Goal: Task Accomplishment & Management: Manage account settings

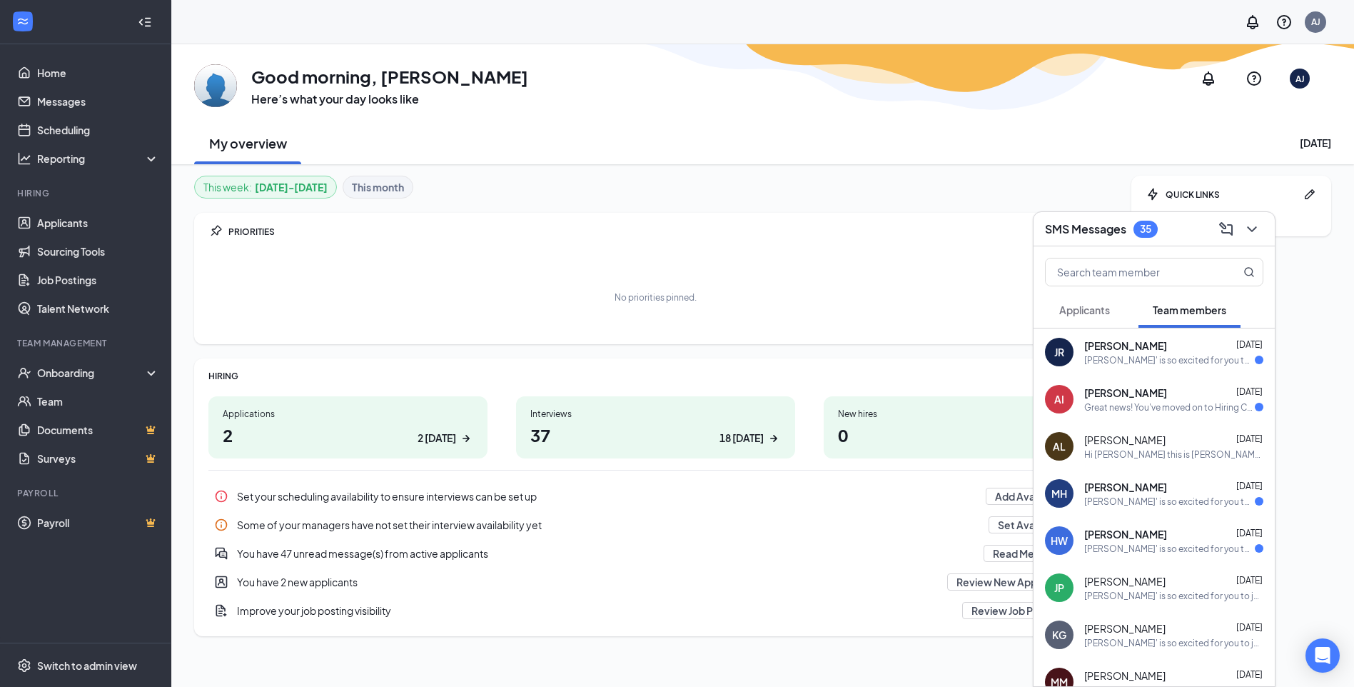
click at [1107, 228] on h3 "SMS Messages" at bounding box center [1085, 229] width 81 height 16
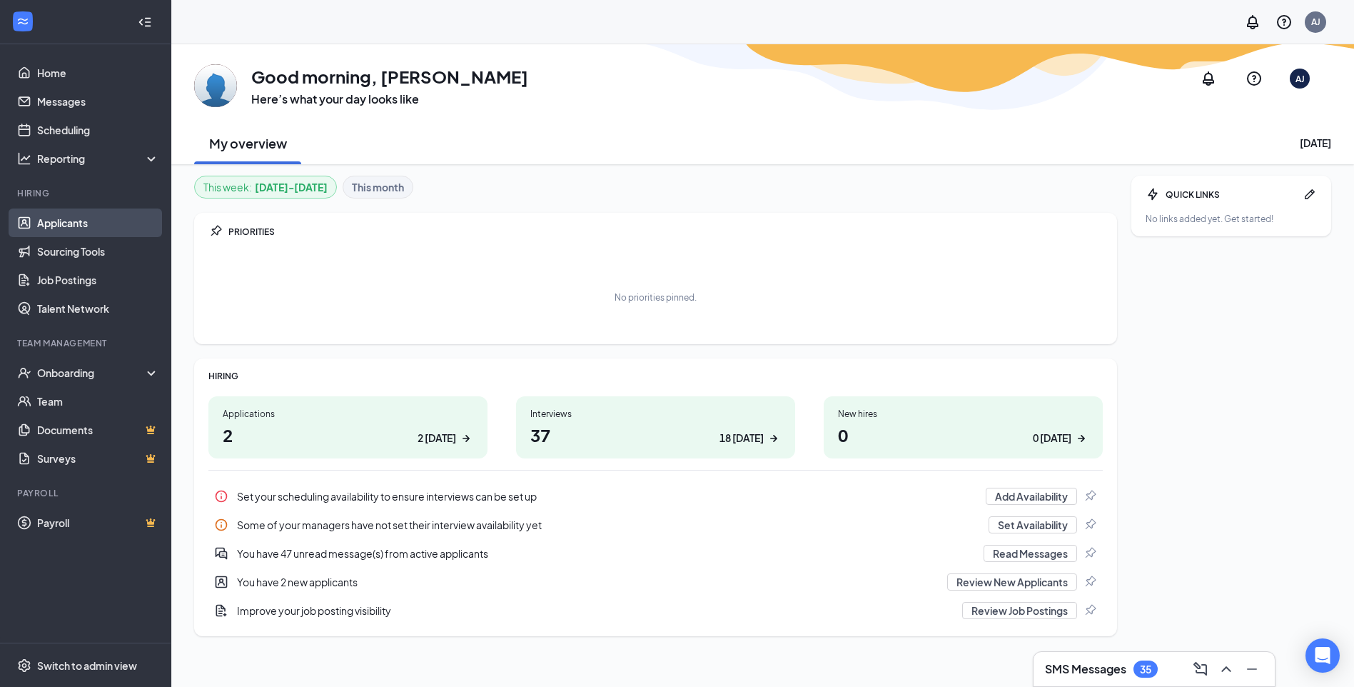
click at [53, 226] on link "Applicants" at bounding box center [98, 222] width 122 height 29
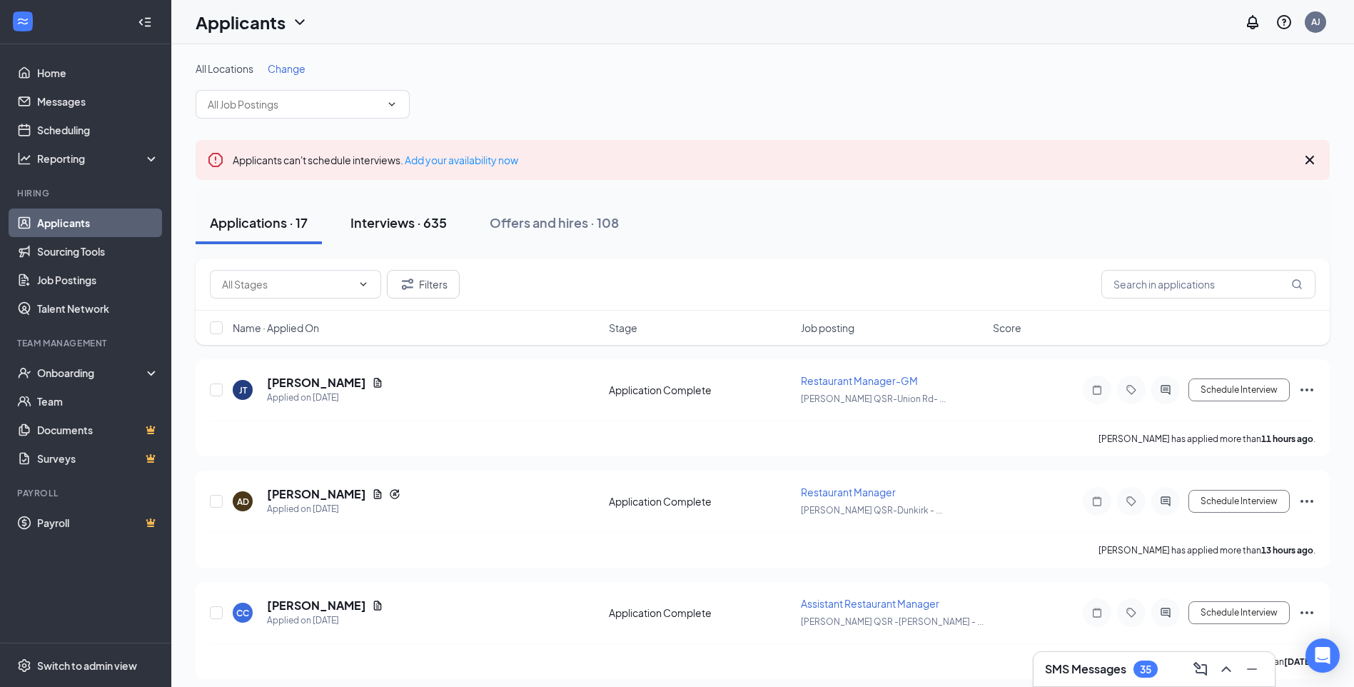
click at [411, 221] on div "Interviews · 635" at bounding box center [399, 222] width 96 height 18
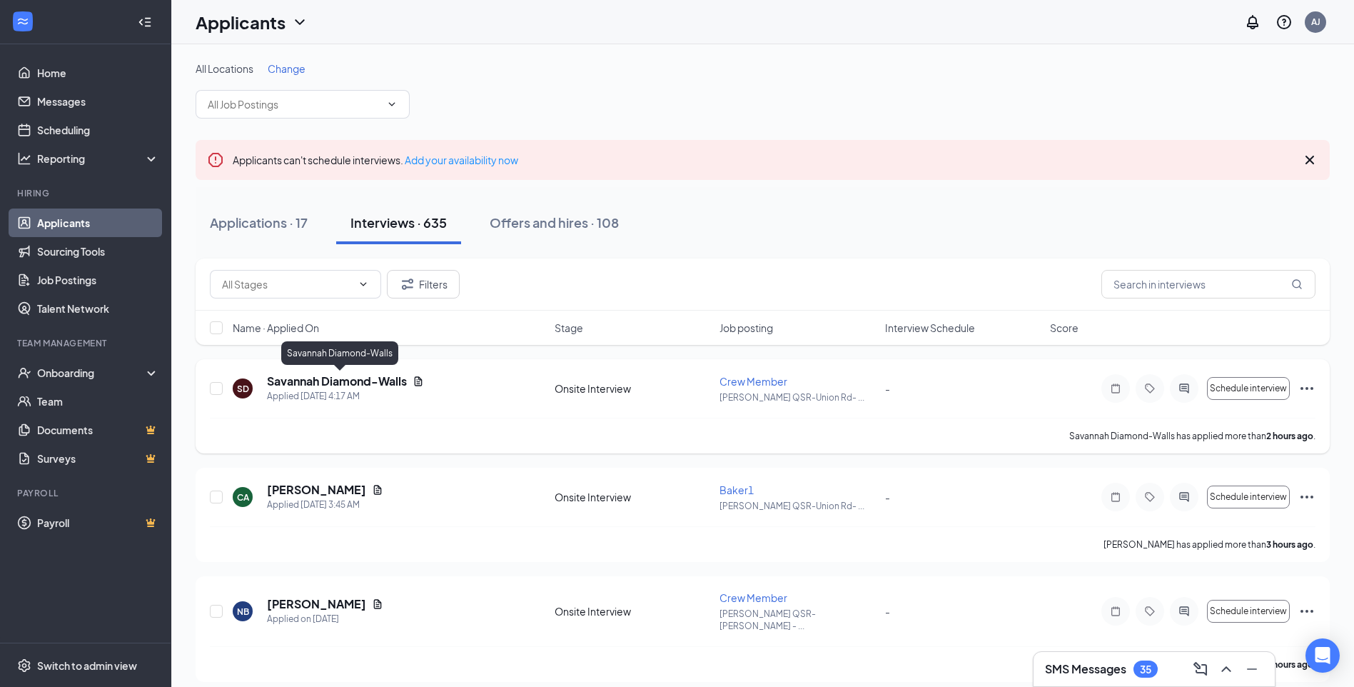
click at [343, 383] on h5 "Savannah Diamond-Walls" at bounding box center [337, 381] width 140 height 16
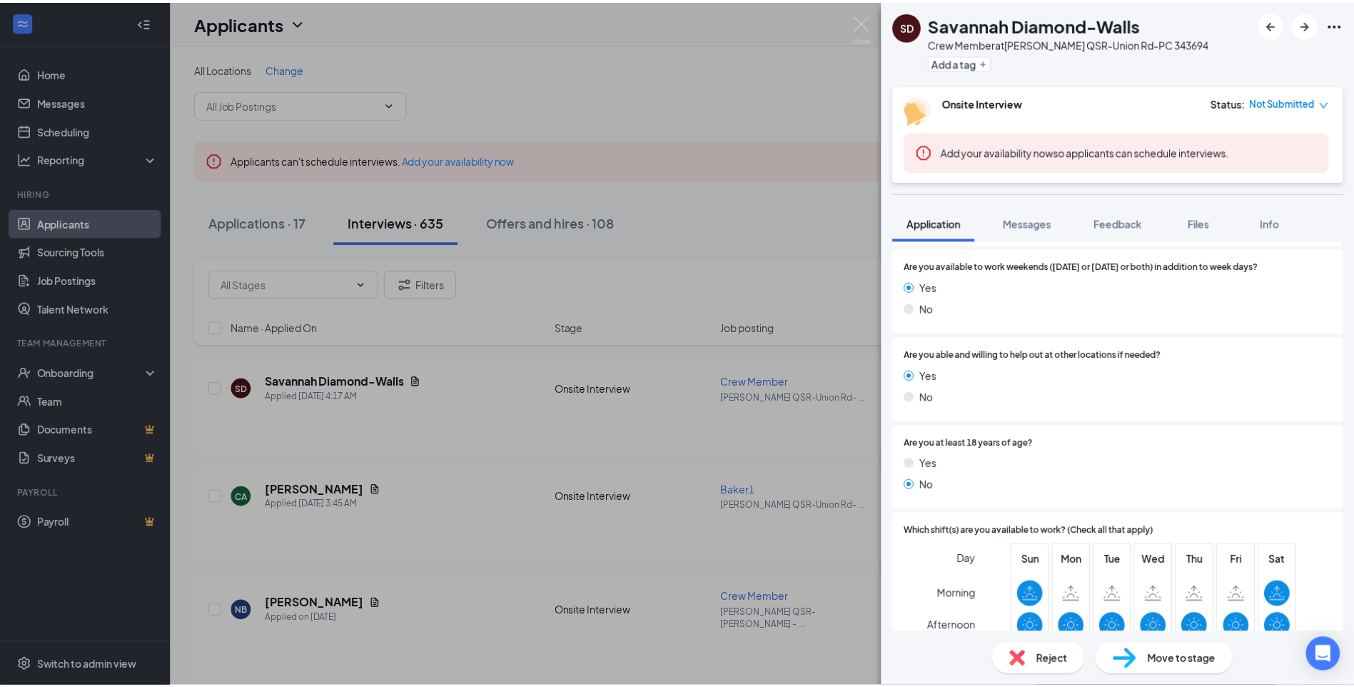
scroll to position [500, 0]
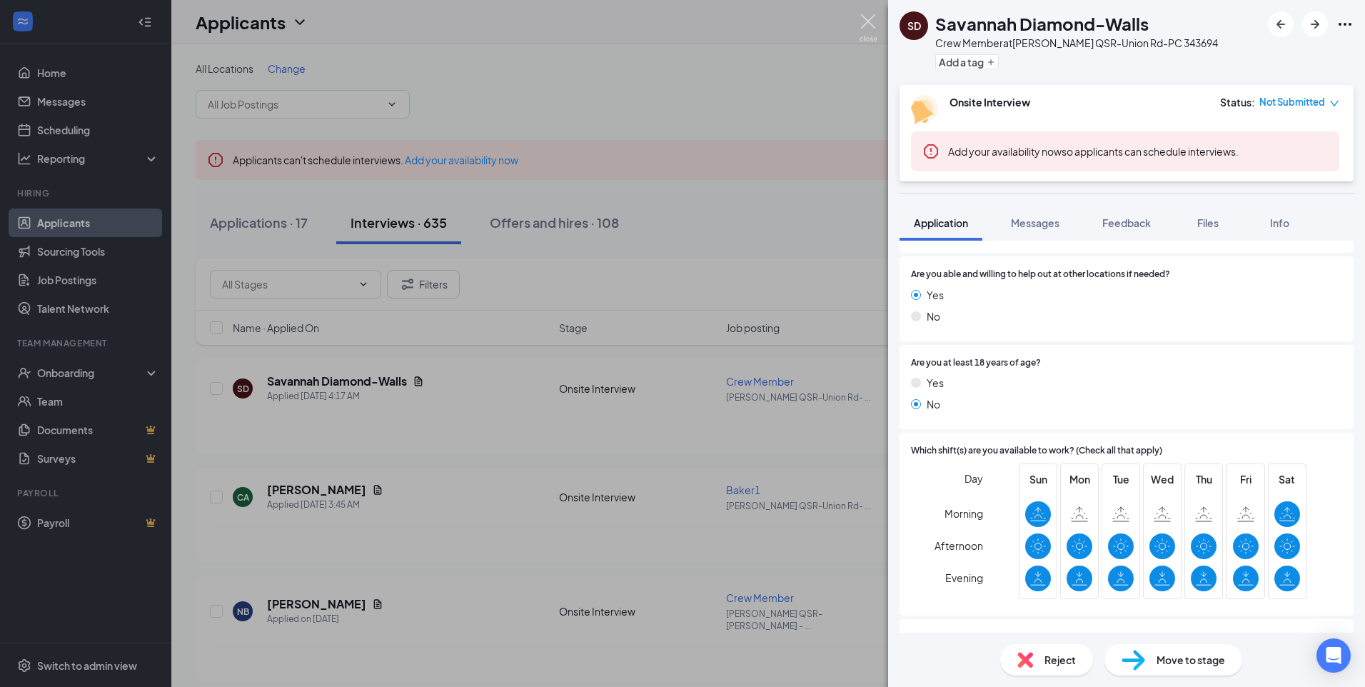
click at [865, 17] on img at bounding box center [869, 28] width 18 height 28
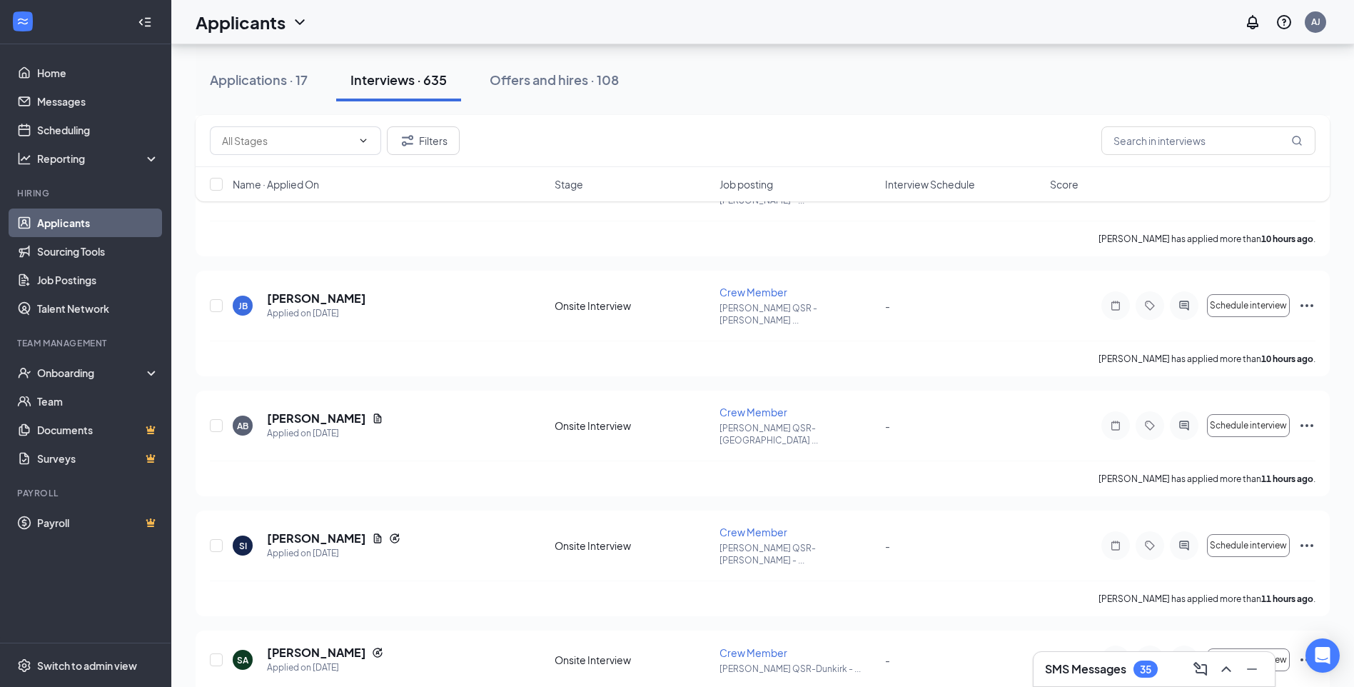
scroll to position [999, 0]
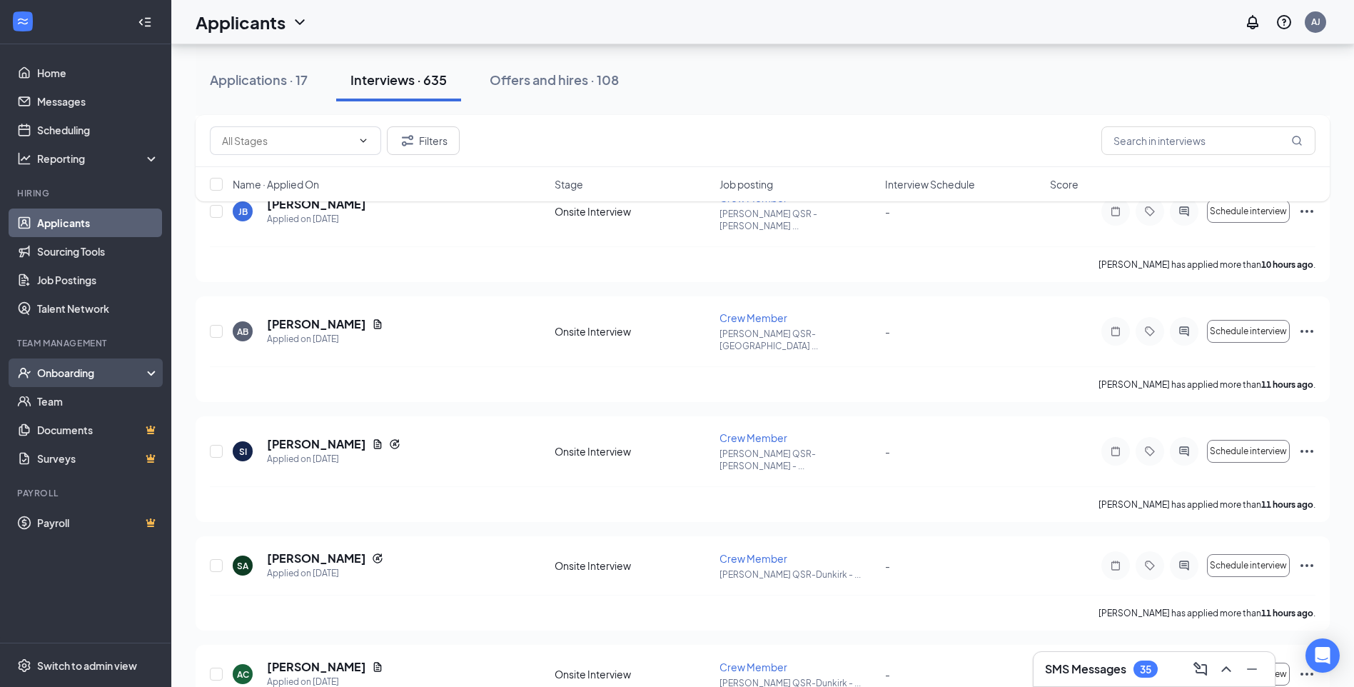
click at [46, 368] on div "Onboarding" at bounding box center [92, 373] width 110 height 14
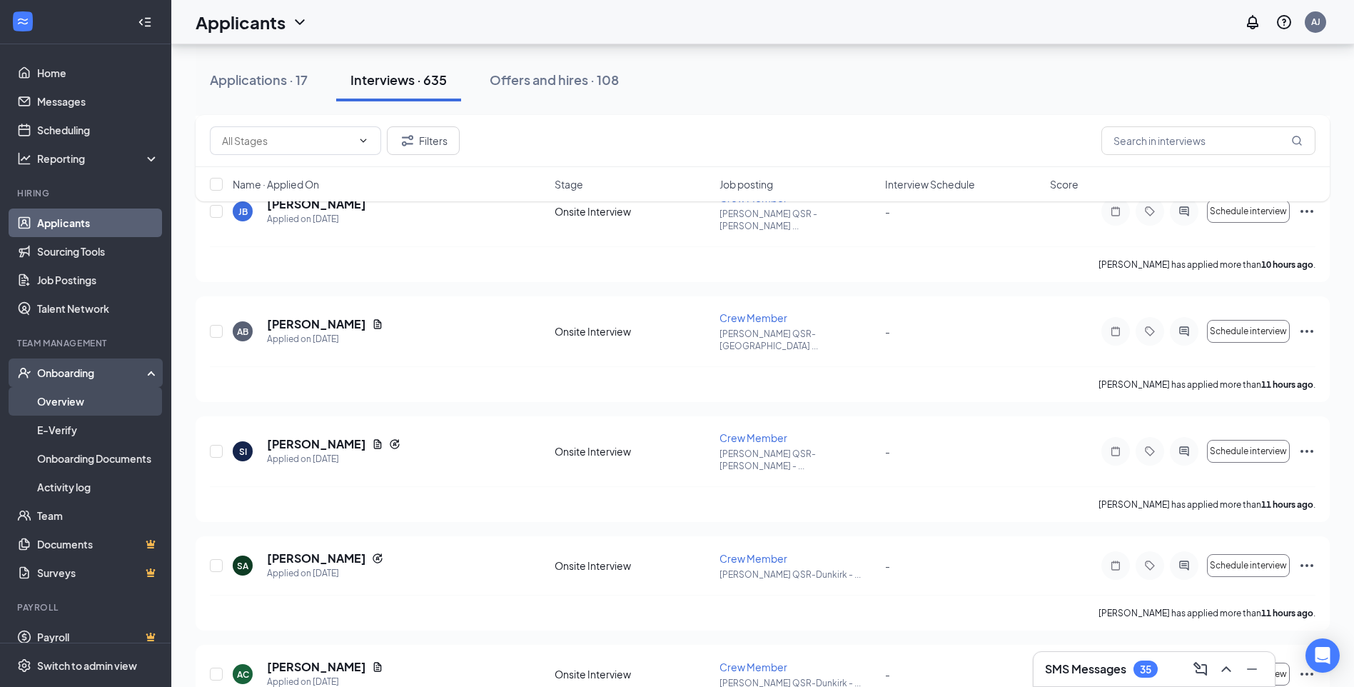
click at [61, 393] on link "Overview" at bounding box center [98, 401] width 122 height 29
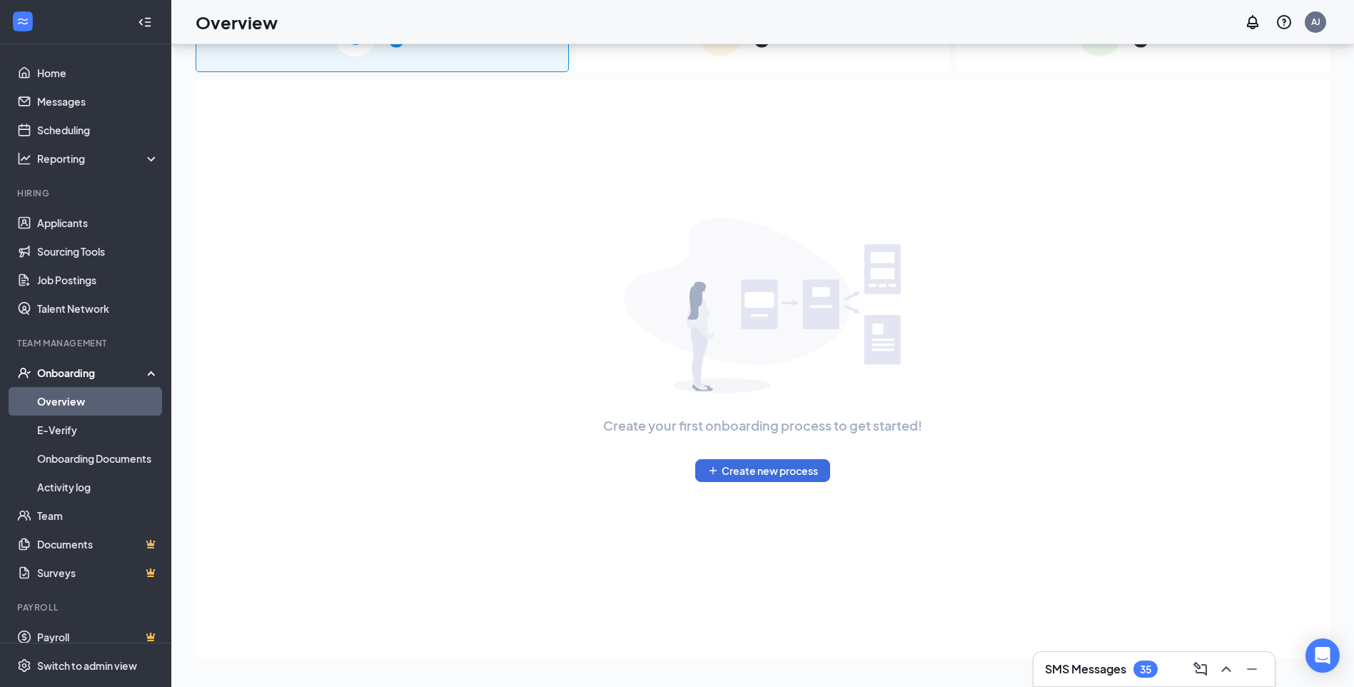
scroll to position [64, 0]
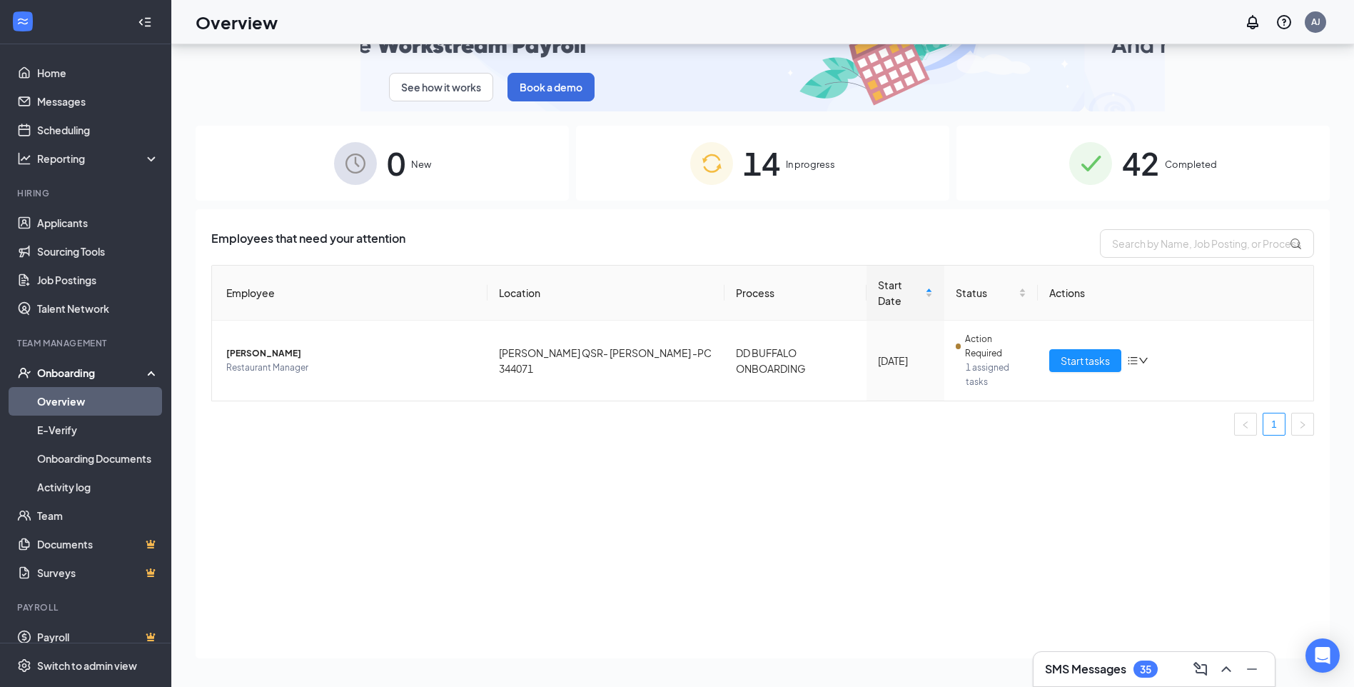
click at [780, 164] on span "14" at bounding box center [761, 163] width 37 height 49
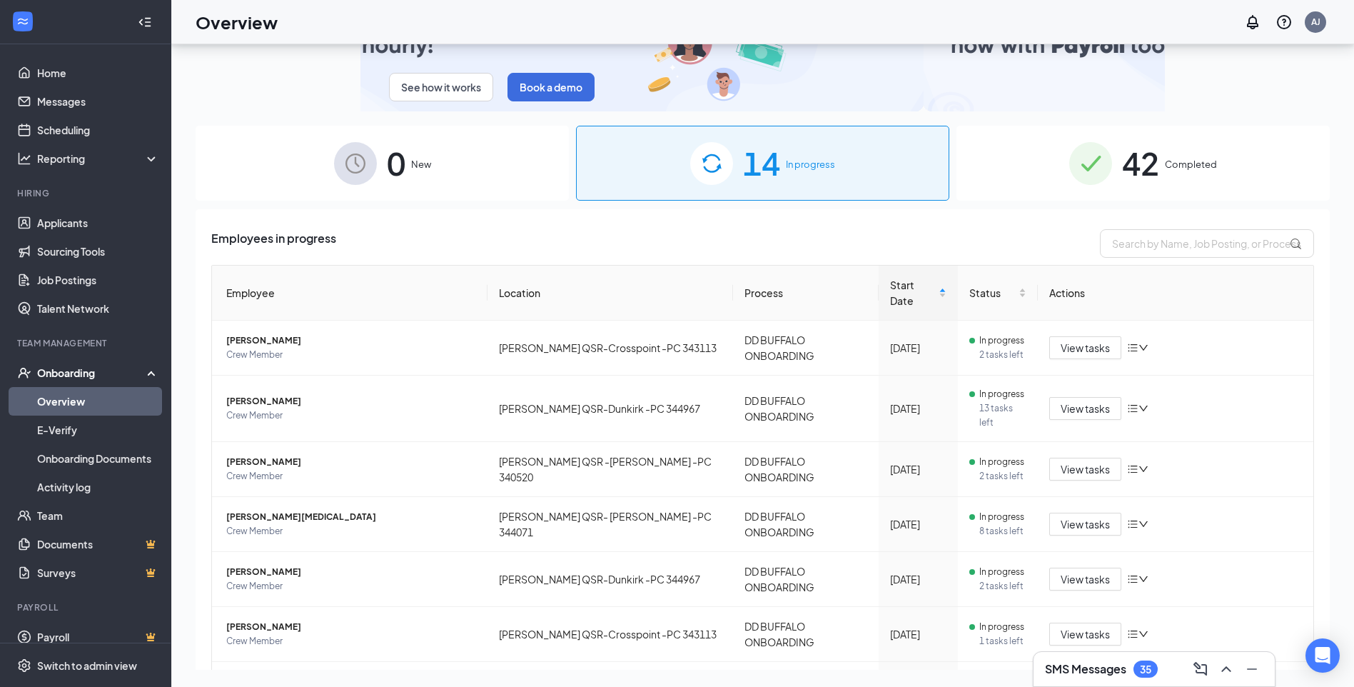
click at [414, 166] on span "New" at bounding box center [421, 164] width 20 height 14
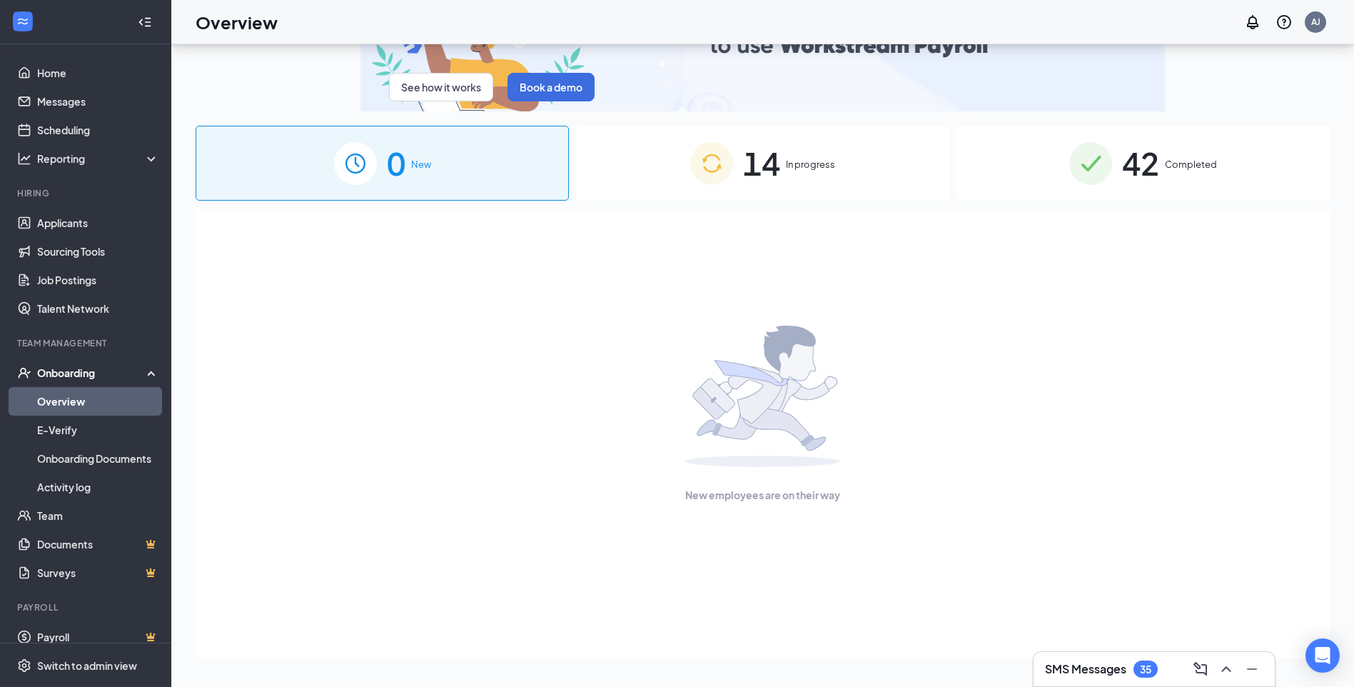
click at [761, 158] on span "14" at bounding box center [761, 163] width 37 height 49
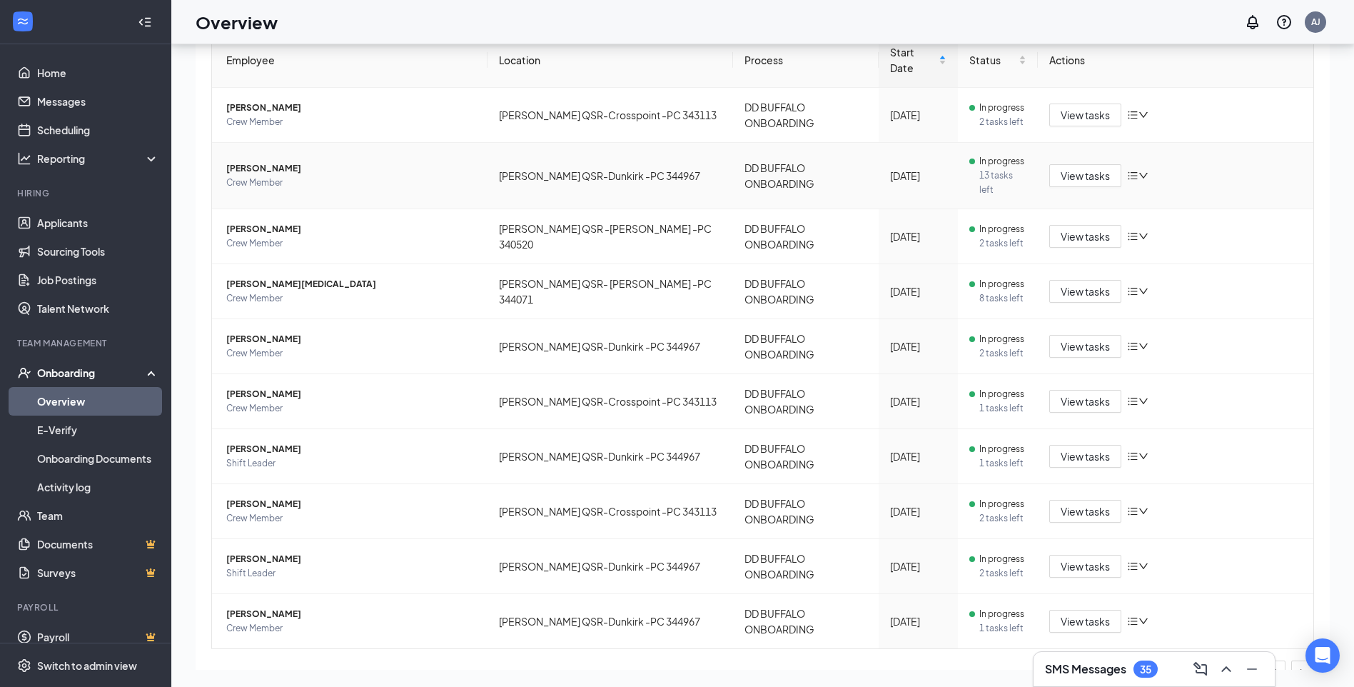
scroll to position [253, 0]
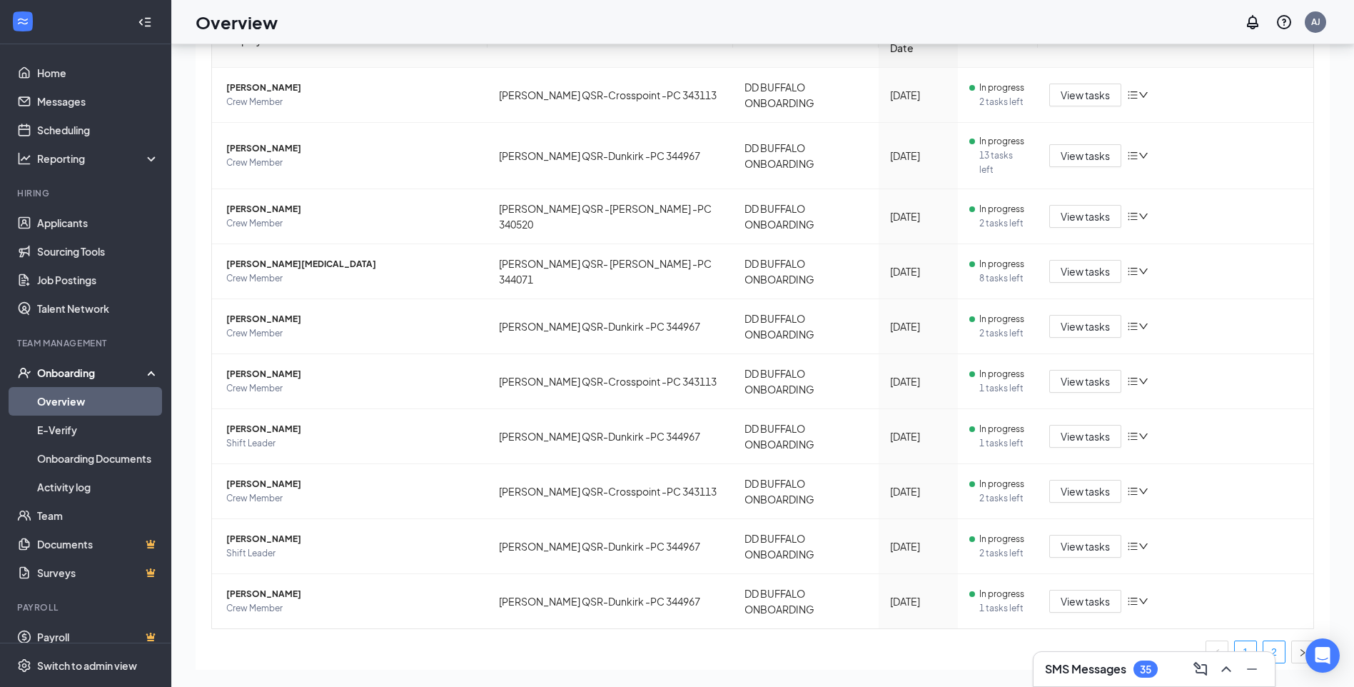
click at [1264, 641] on link "2" at bounding box center [1274, 651] width 21 height 21
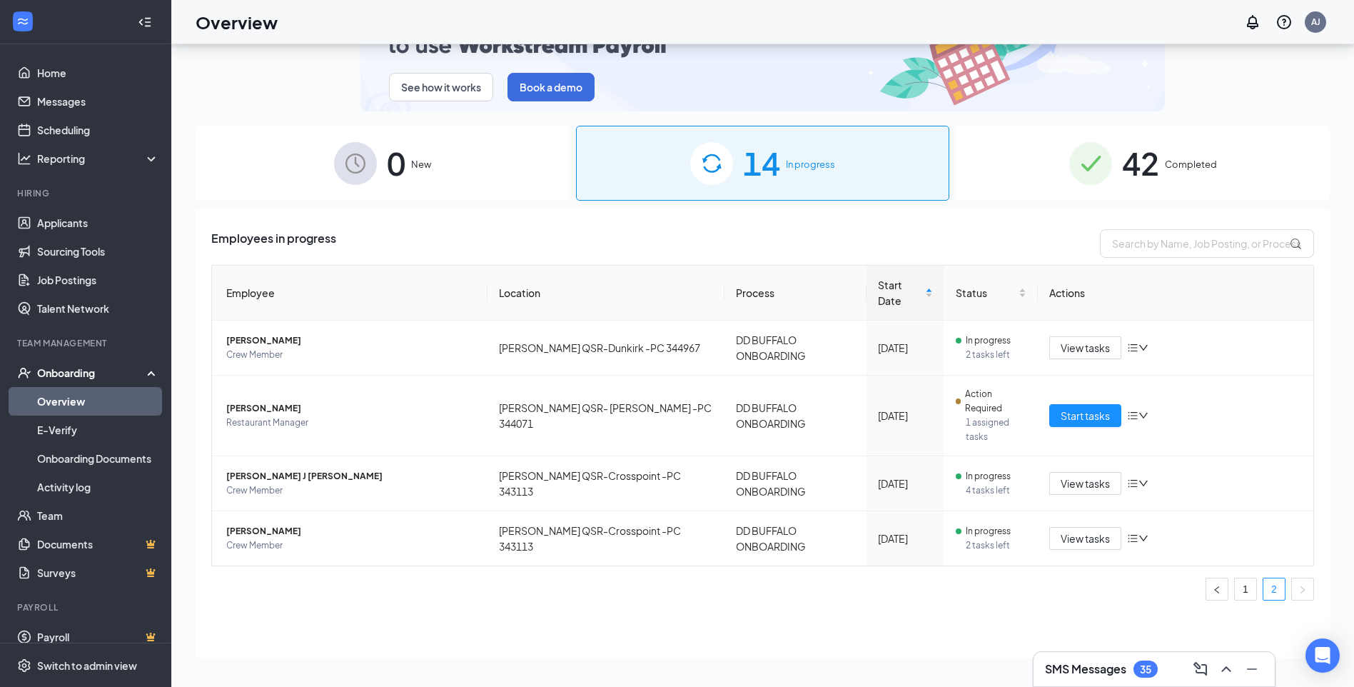
click at [1102, 165] on img at bounding box center [1090, 163] width 43 height 43
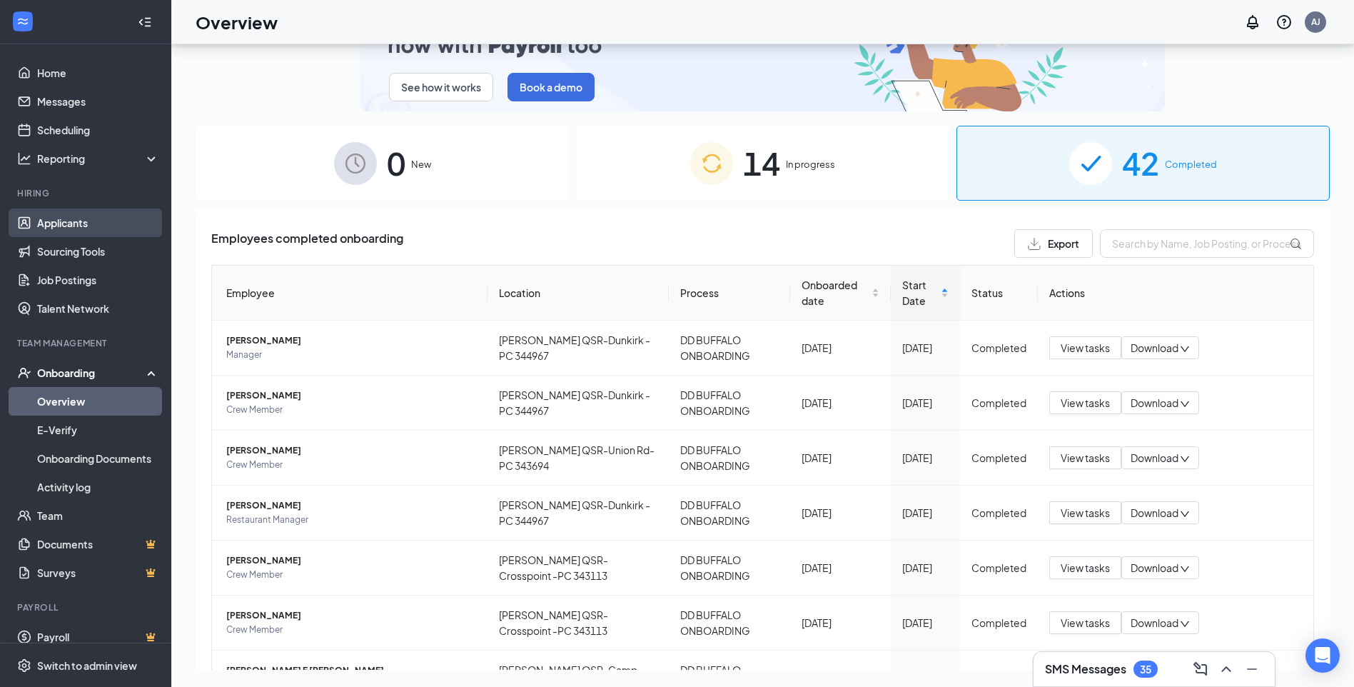
click at [74, 220] on link "Applicants" at bounding box center [98, 222] width 122 height 29
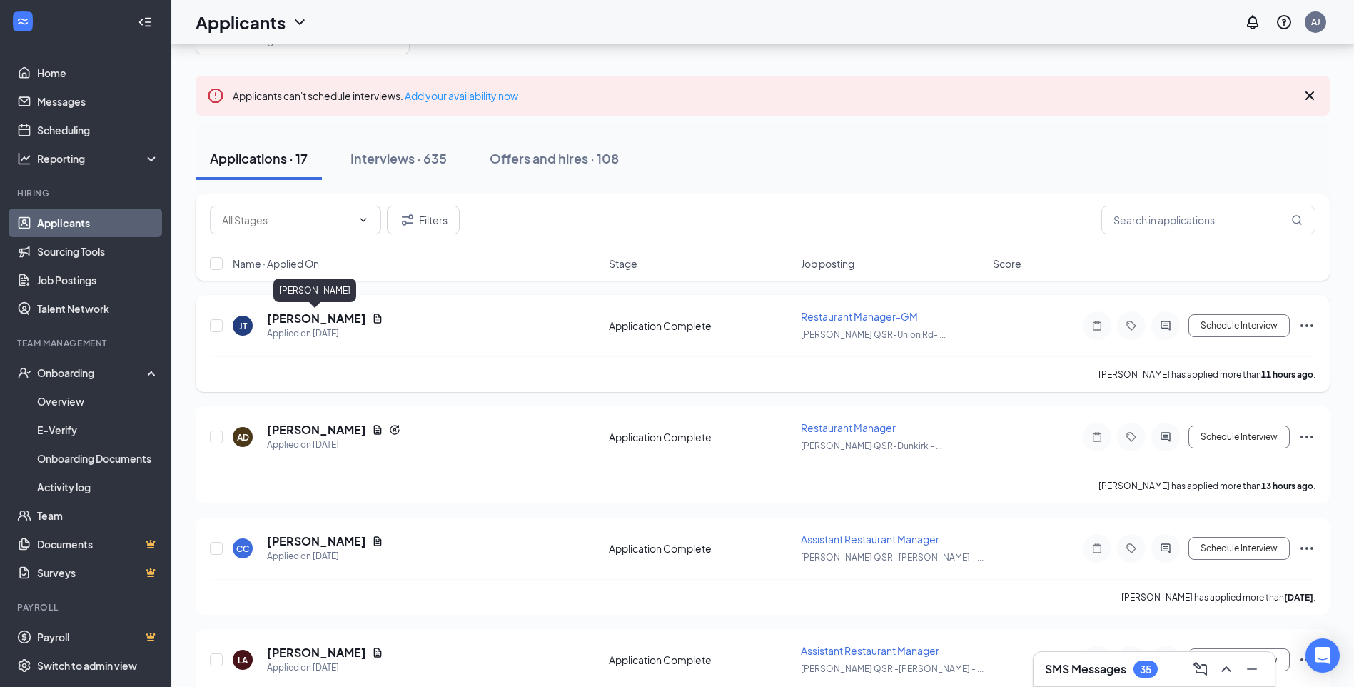
click at [306, 323] on h5 "[PERSON_NAME]" at bounding box center [316, 319] width 99 height 16
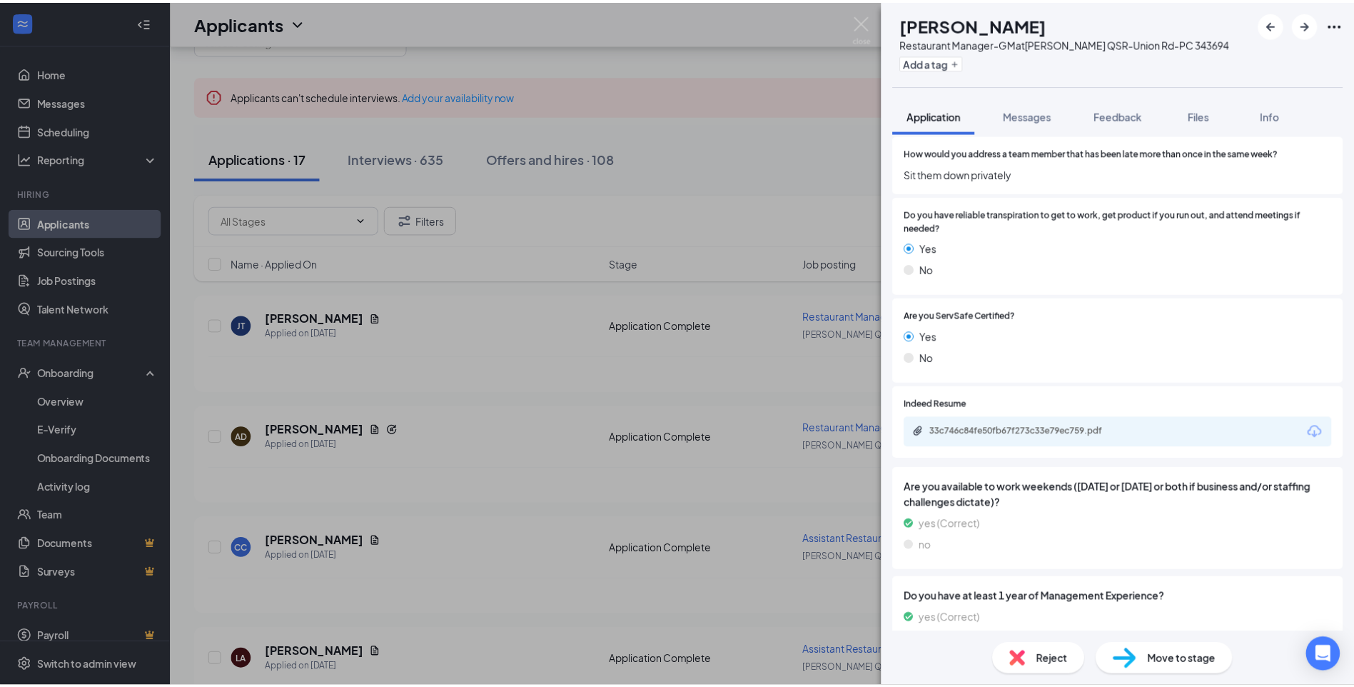
scroll to position [928, 0]
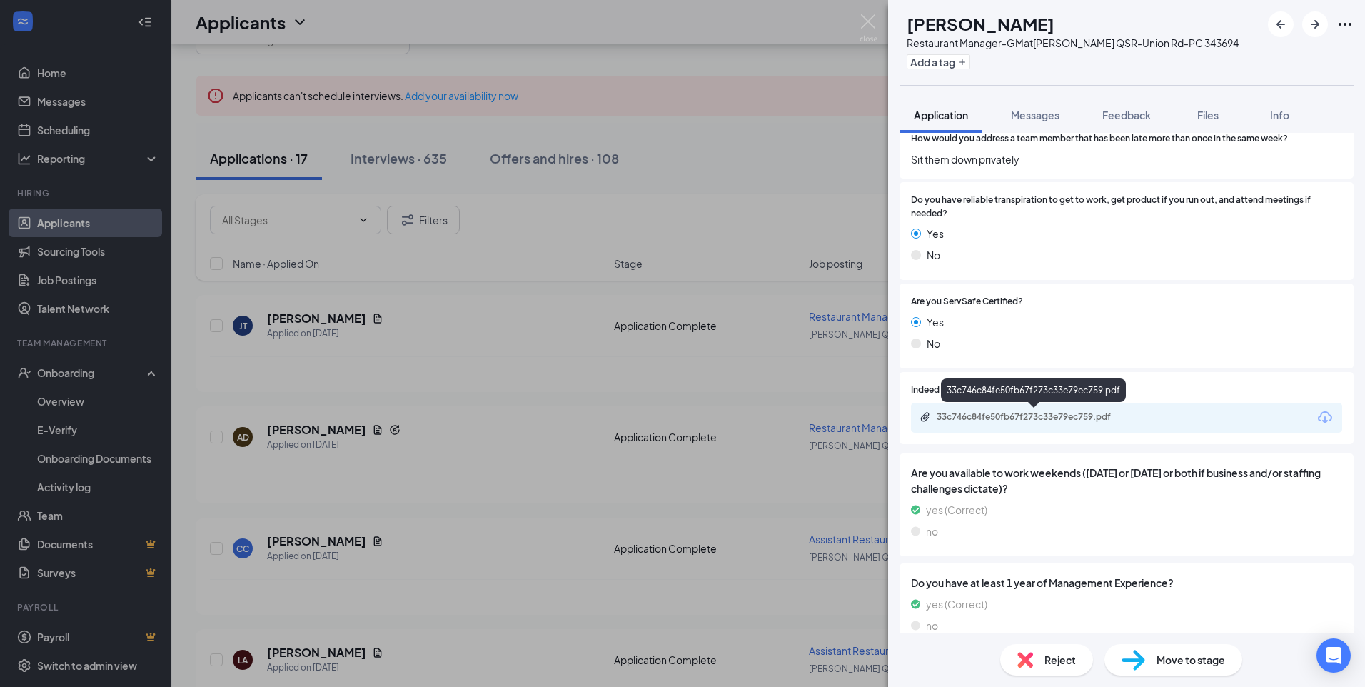
click at [1049, 413] on div "33c746c84fe50fb67f273c33e79ec759.pdf" at bounding box center [1037, 416] width 200 height 11
click at [871, 14] on img at bounding box center [869, 28] width 18 height 28
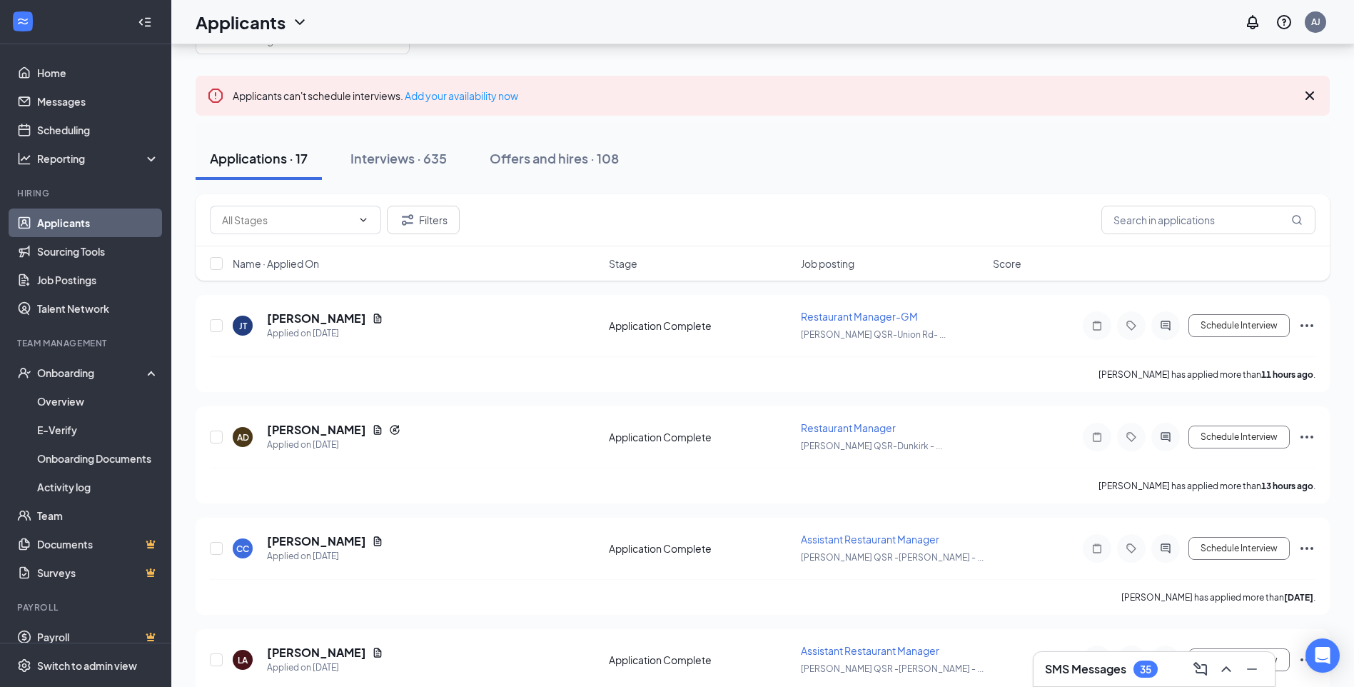
click at [1157, 669] on div "35" at bounding box center [1146, 668] width 24 height 17
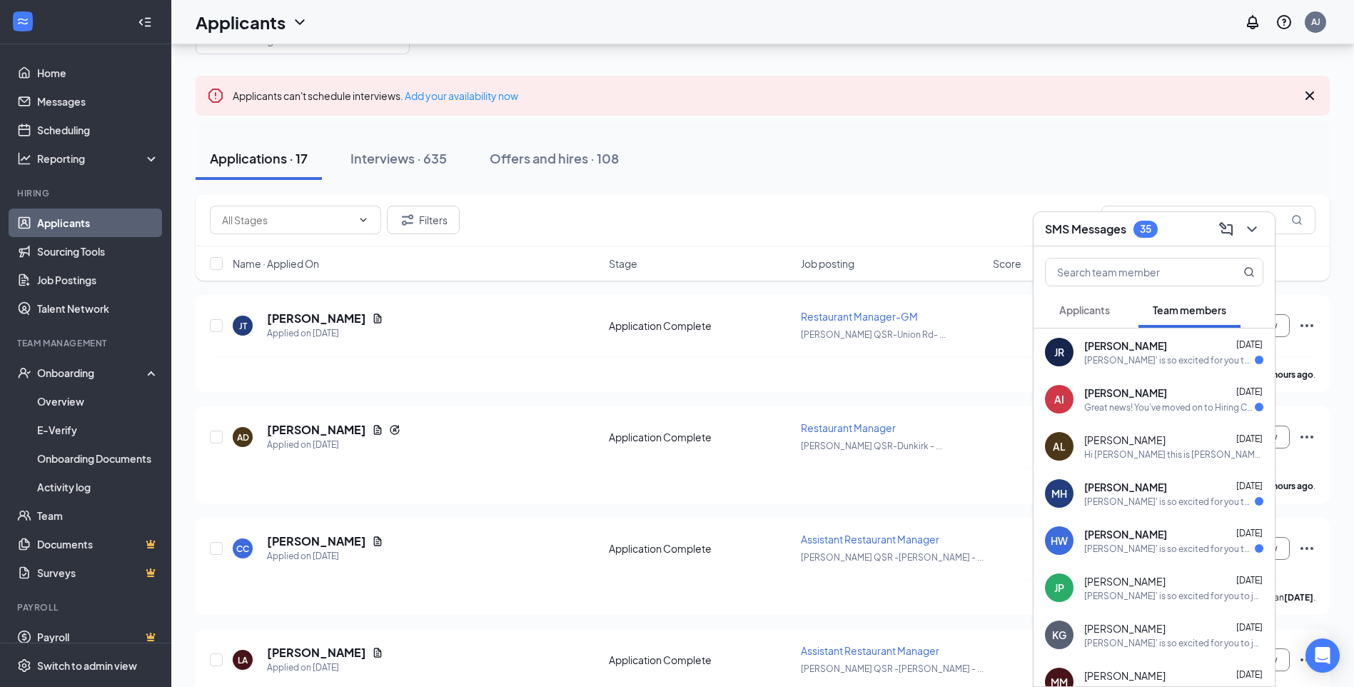
click at [1143, 490] on span "[PERSON_NAME]" at bounding box center [1125, 487] width 83 height 14
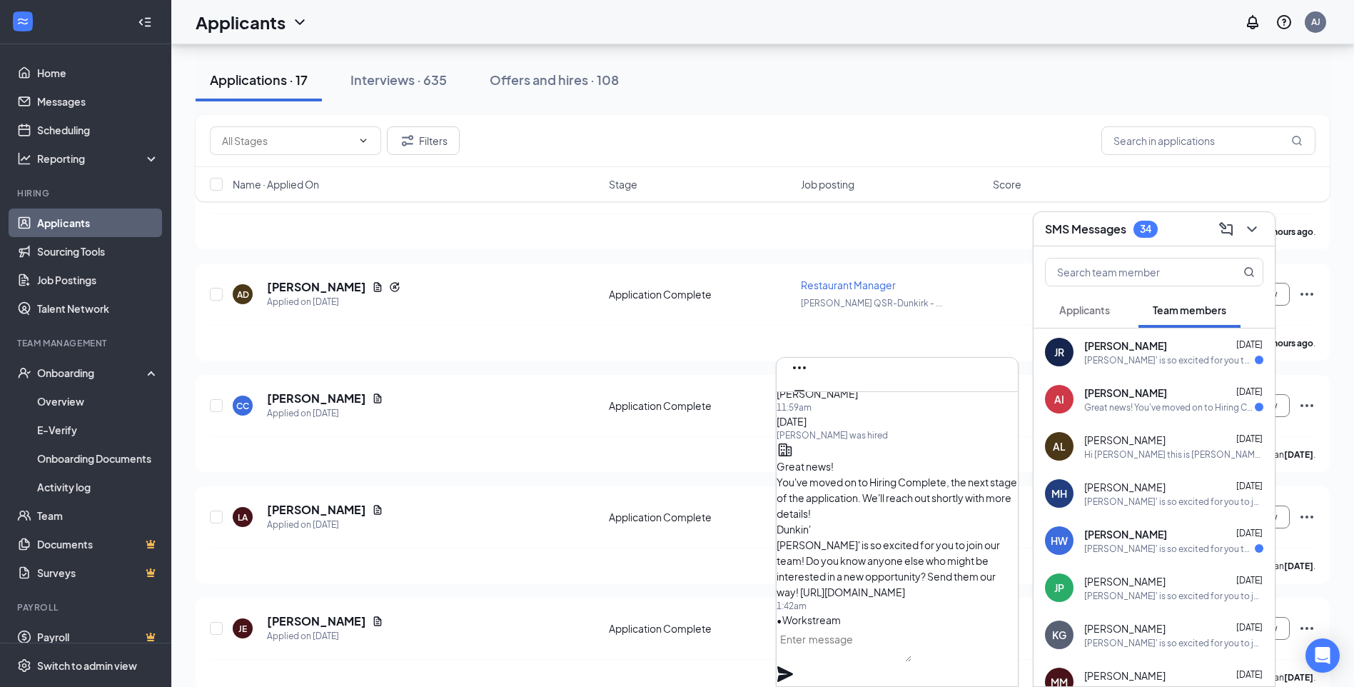
click at [1073, 315] on span "Applicants" at bounding box center [1084, 309] width 51 height 13
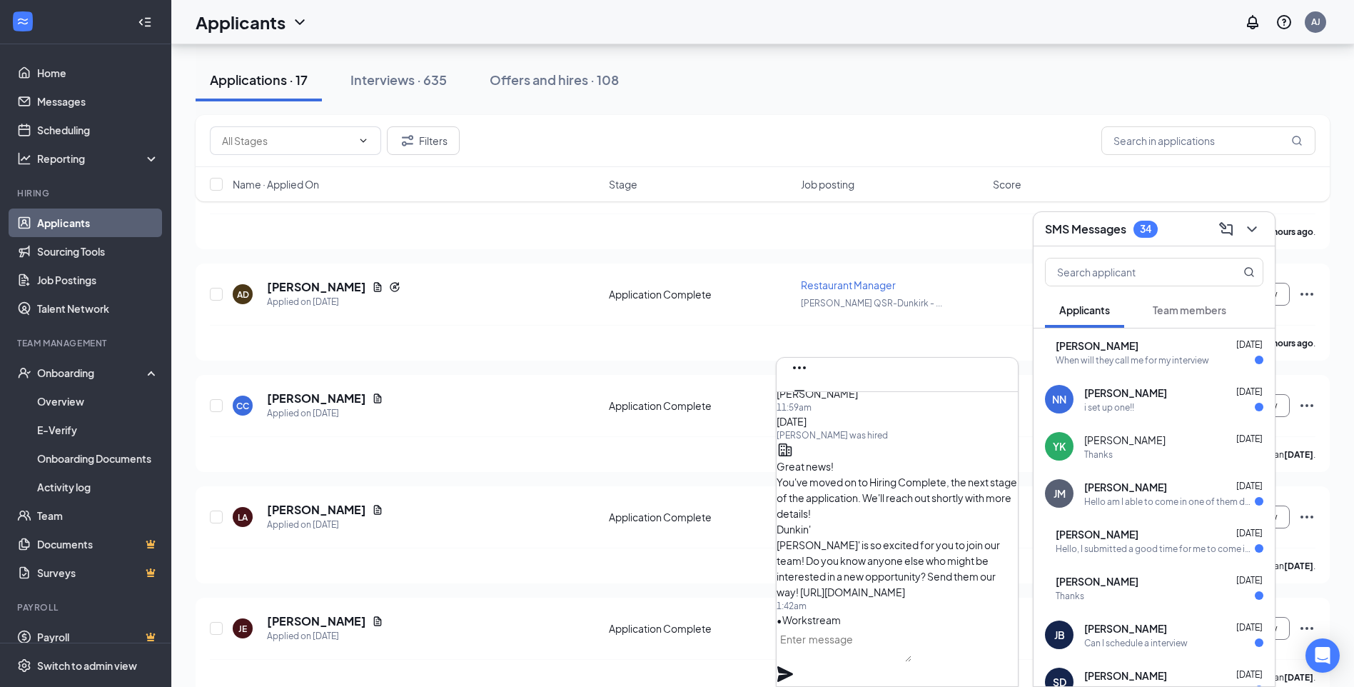
click at [1126, 446] on span "[PERSON_NAME]" at bounding box center [1124, 440] width 81 height 14
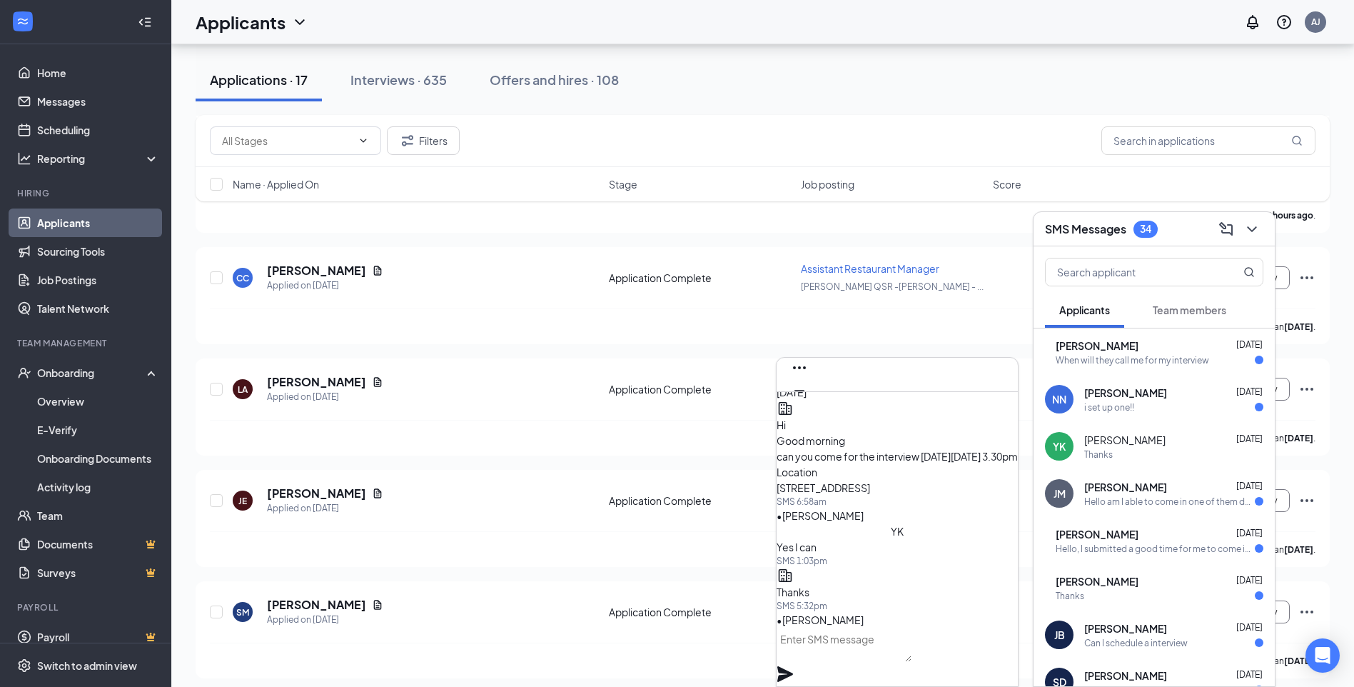
scroll to position [350, 0]
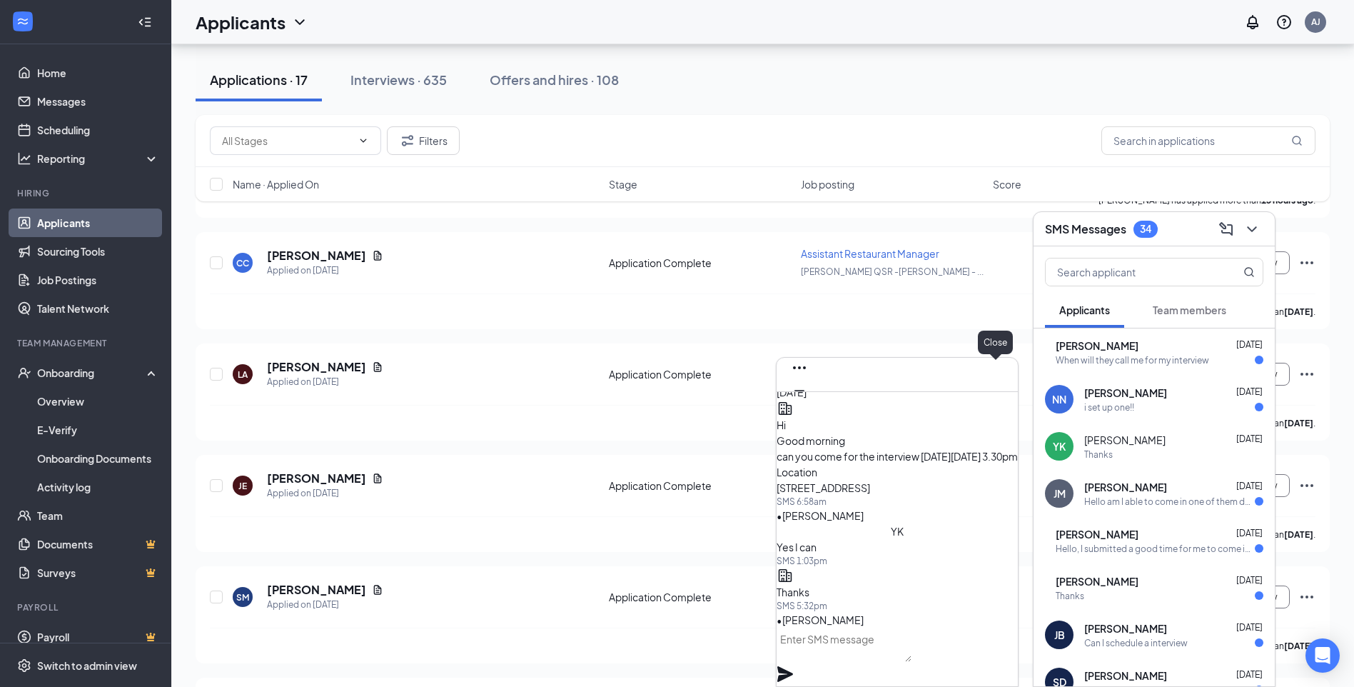
click at [808, 405] on icon "Cross" at bounding box center [799, 413] width 17 height 17
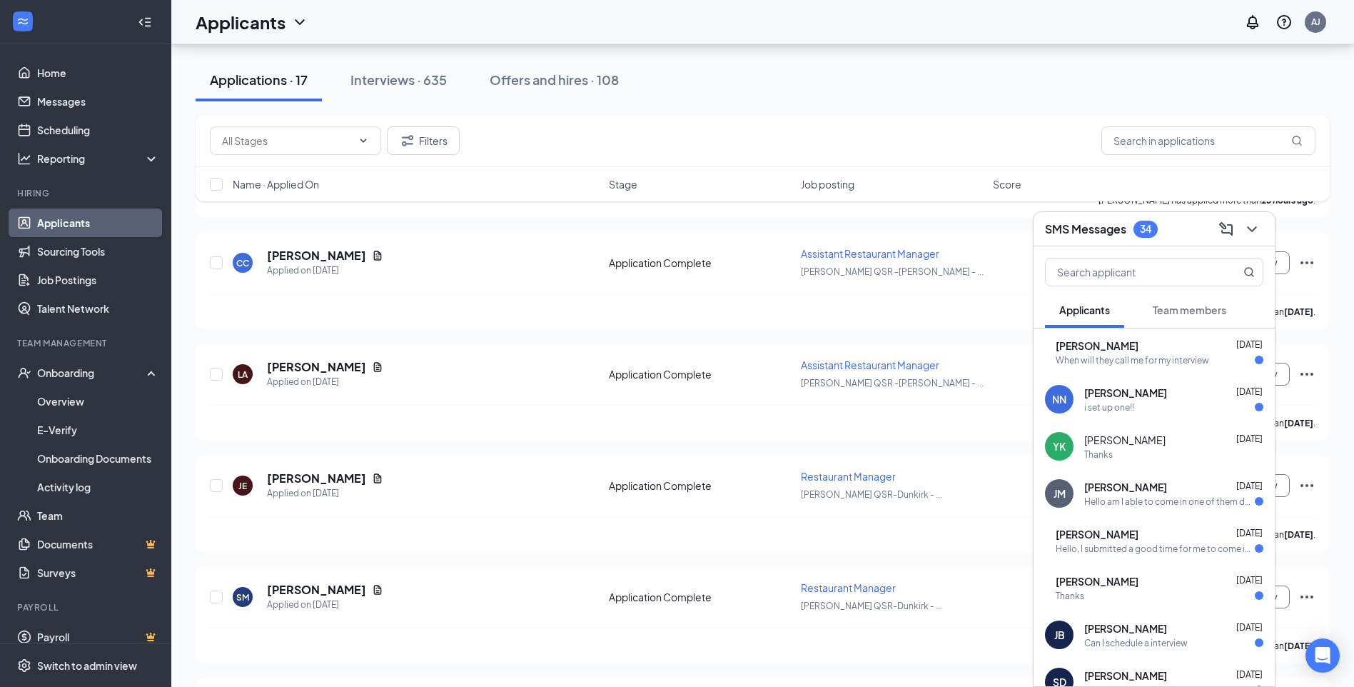
scroll to position [143, 0]
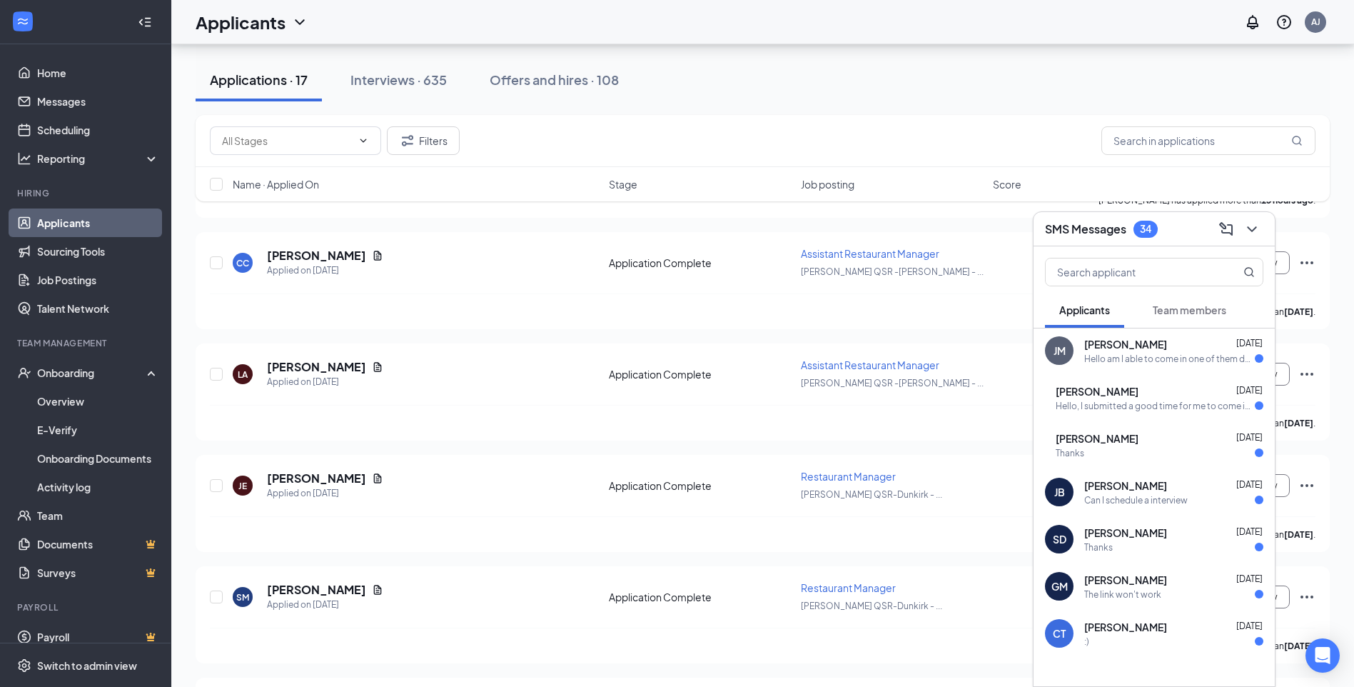
click at [1127, 436] on span "[PERSON_NAME]" at bounding box center [1097, 438] width 83 height 14
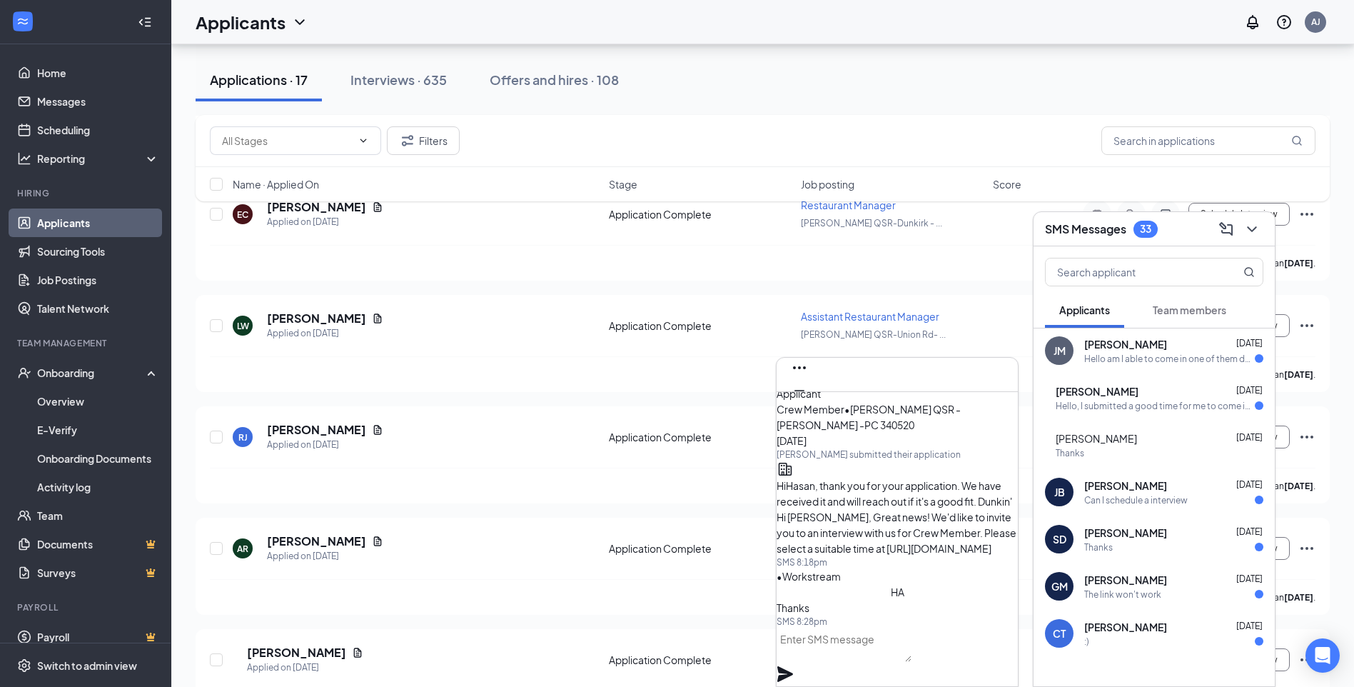
scroll to position [850, 0]
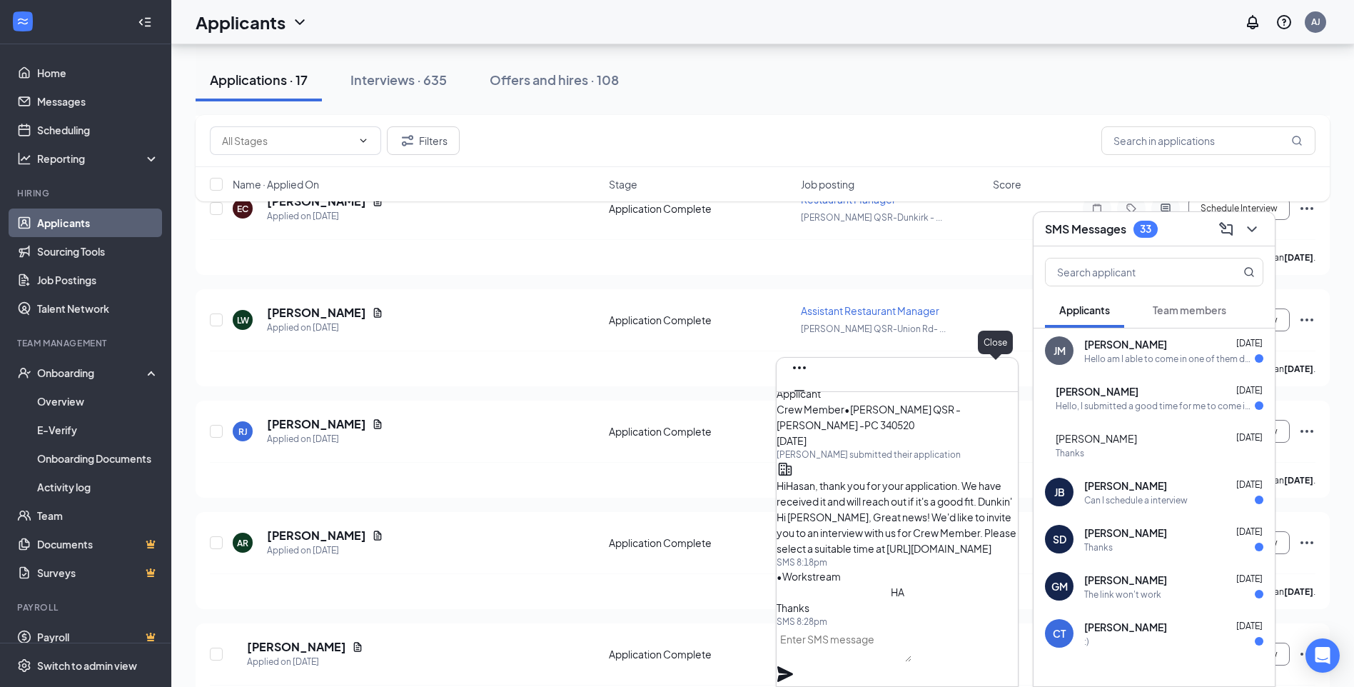
click at [804, 408] on icon "Cross" at bounding box center [799, 412] width 9 height 9
